Goal: Task Accomplishment & Management: Complete application form

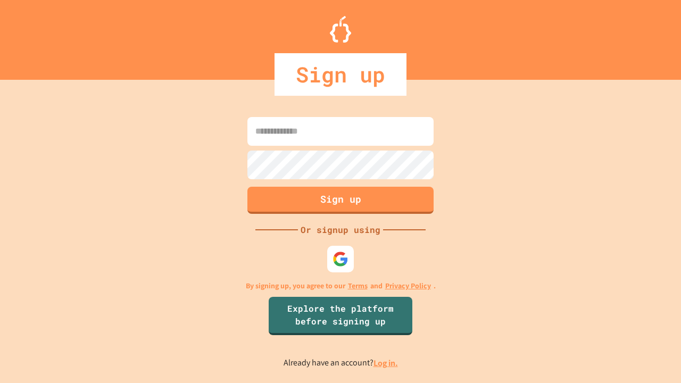
click at [386, 363] on link "Log in." at bounding box center [386, 363] width 24 height 11
